Goal: Use online tool/utility: Utilize a website feature to perform a specific function

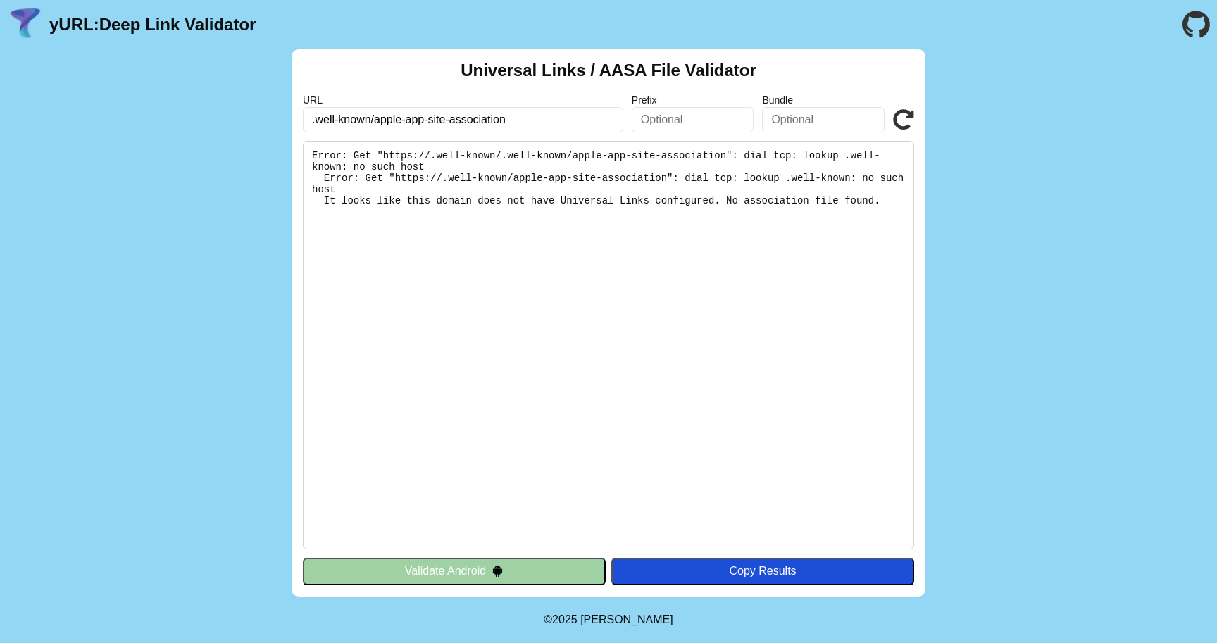
click at [527, 120] on input ".well-known/apple-app-site-association" at bounding box center [463, 119] width 320 height 25
drag, startPoint x: 527, startPoint y: 120, endPoint x: 251, endPoint y: 120, distance: 276.1
click at [253, 120] on div "Universal Links / AASA File Validator URL .well-known/apple-app-site-associatio…" at bounding box center [608, 322] width 1217 height 547
type input "t"
type input "[DOMAIN_NAME]"
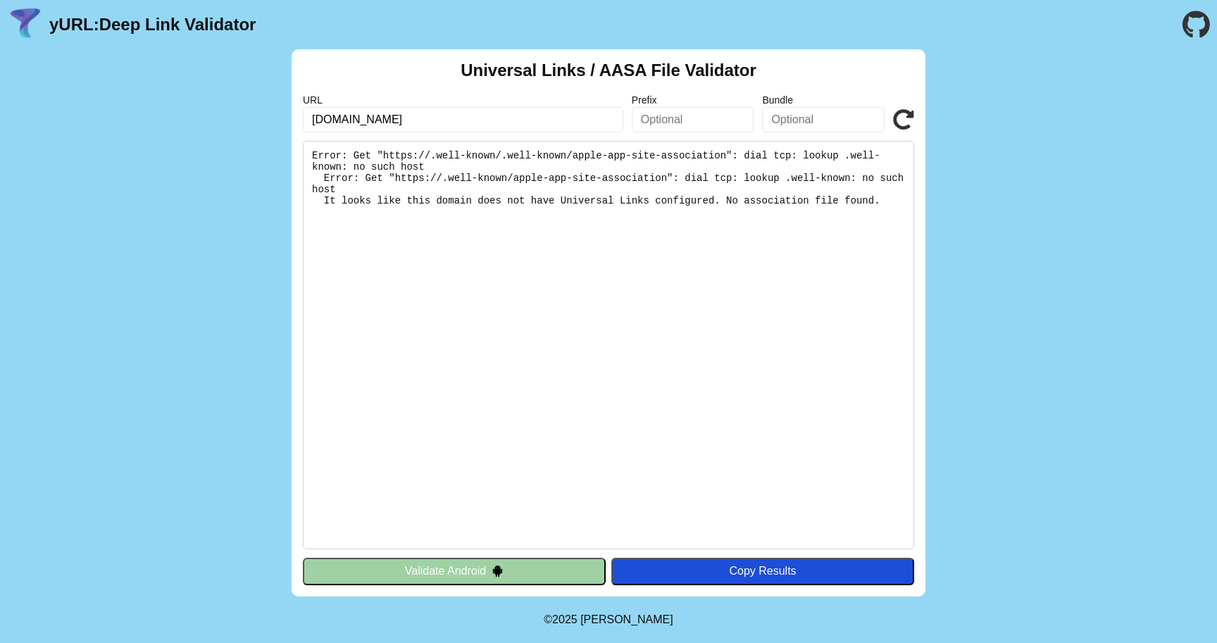
click at [911, 119] on icon at bounding box center [903, 119] width 21 height 21
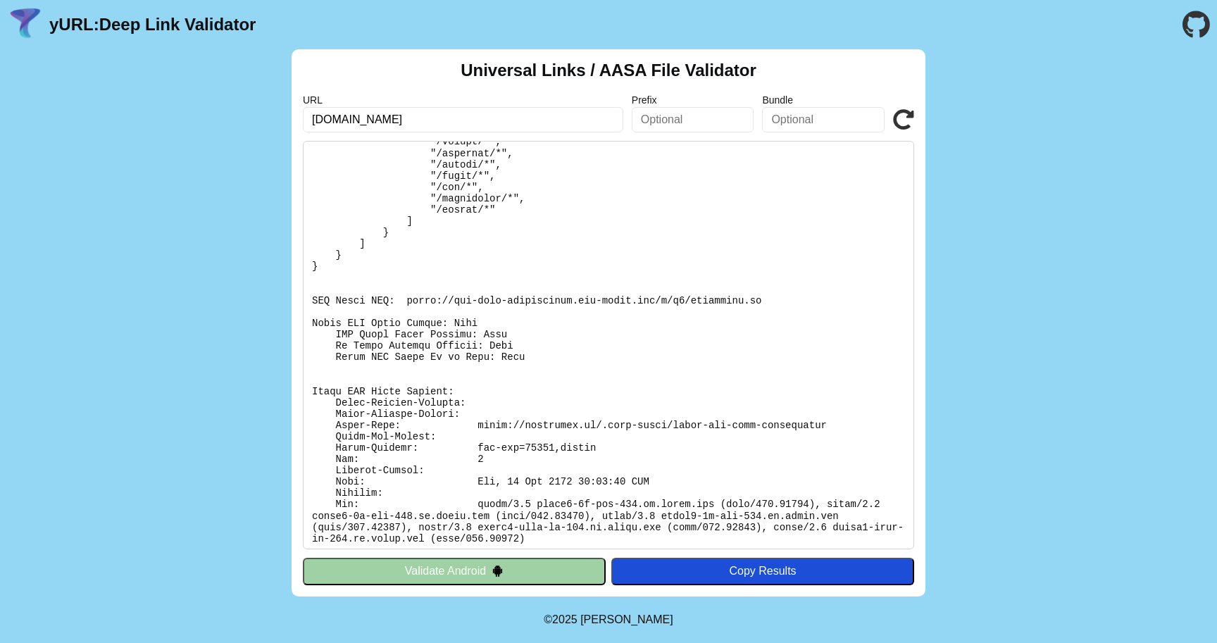
scroll to position [432, 0]
drag, startPoint x: 830, startPoint y: 421, endPoint x: 480, endPoint y: 424, distance: 350.0
click at [480, 424] on pre at bounding box center [608, 345] width 611 height 408
copy pre "[URL][DOMAIN_NAME]"
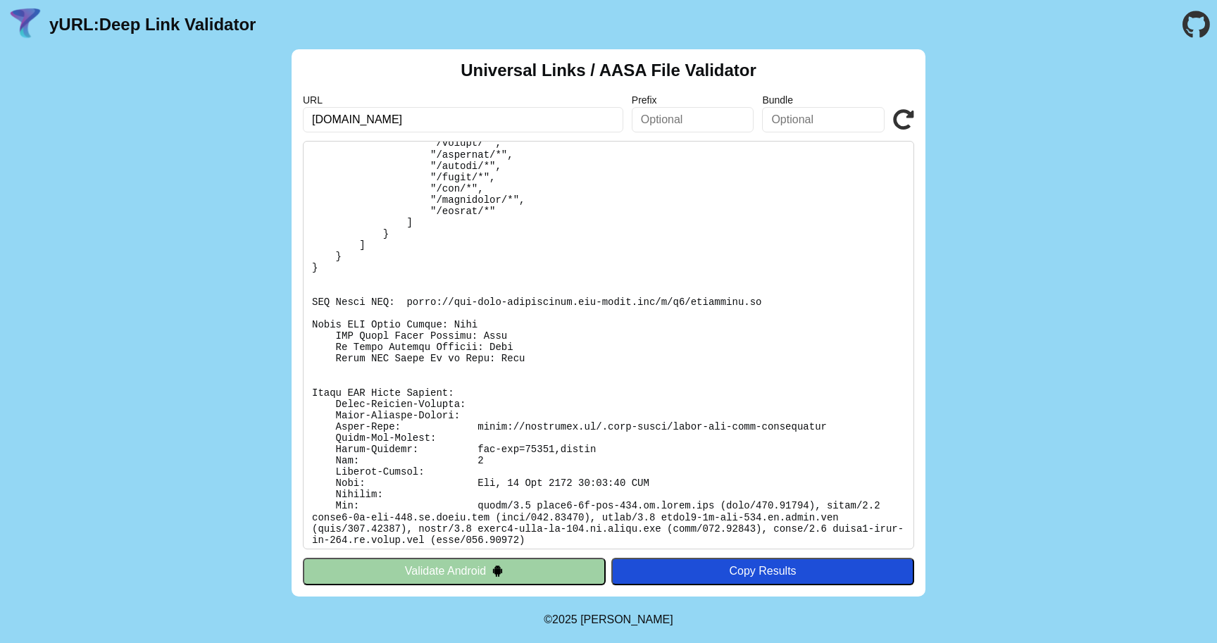
click at [598, 532] on pre at bounding box center [608, 345] width 611 height 408
click at [585, 463] on pre at bounding box center [608, 345] width 611 height 408
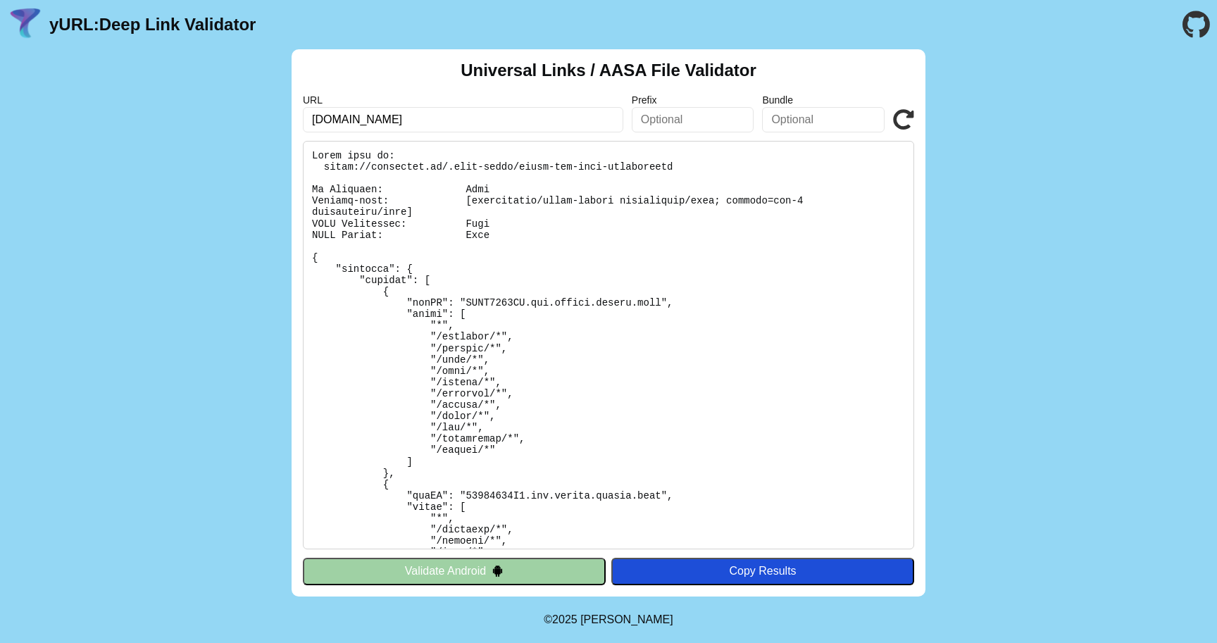
click at [441, 238] on pre at bounding box center [608, 345] width 611 height 408
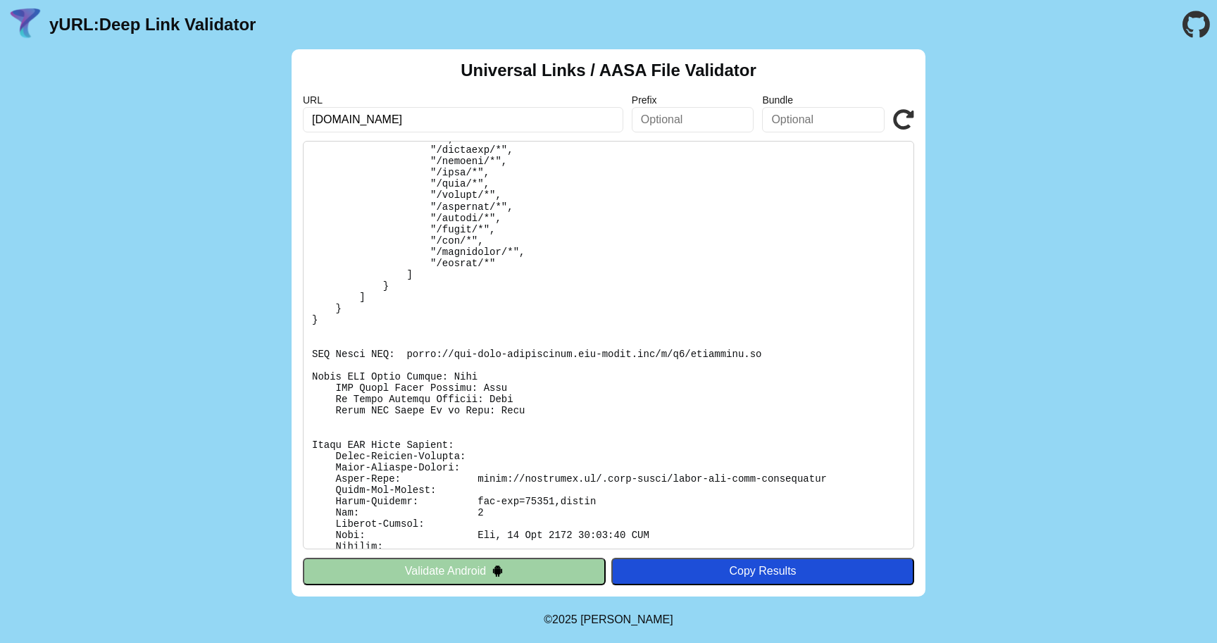
scroll to position [432, 0]
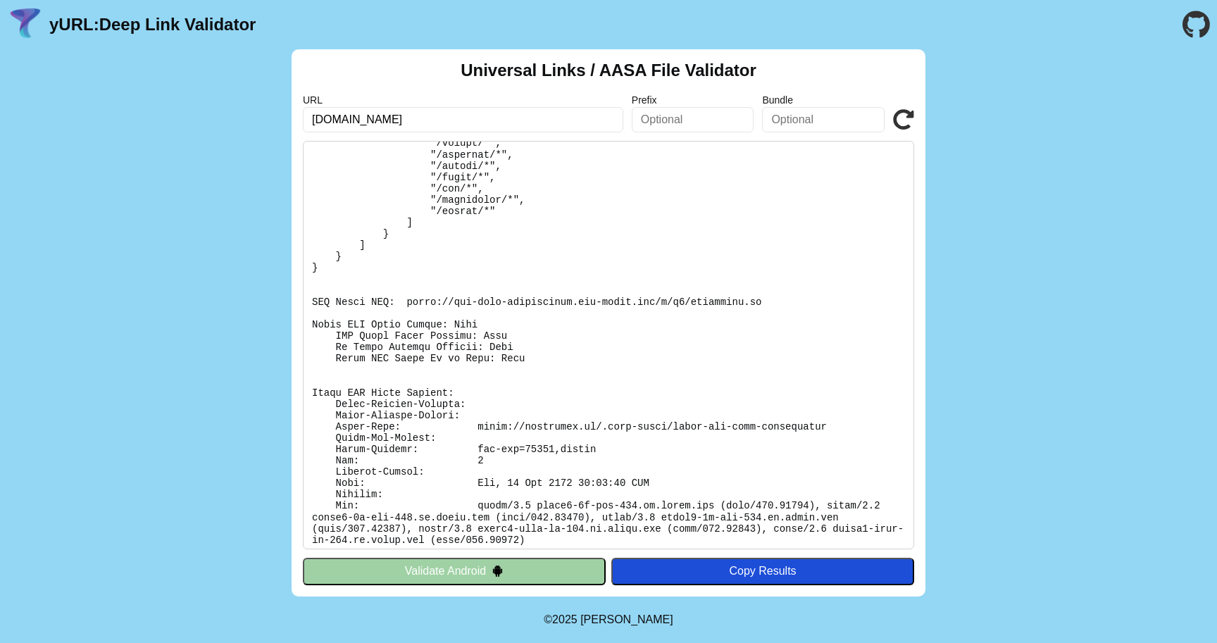
drag, startPoint x: 308, startPoint y: 154, endPoint x: 563, endPoint y: 573, distance: 491.1
click at [563, 575] on div "Universal Links / AASA File Validator URL [DOMAIN_NAME] Prefix Bundle Validate …" at bounding box center [609, 322] width 634 height 547
copy div "Found file at: [URL][DOMAIN_NAME] No Redirect: Pass Content-type: [application/…"
click at [722, 568] on div "Copy Results" at bounding box center [762, 571] width 289 height 13
